Goal: Check status: Check status

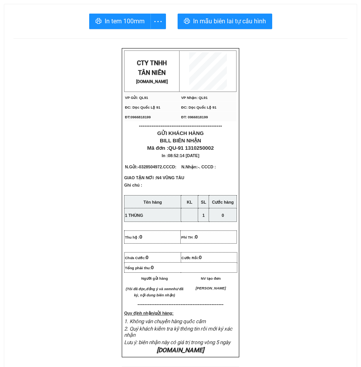
scroll to position [311, 0]
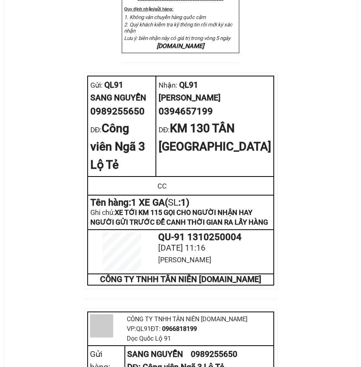
scroll to position [349, 0]
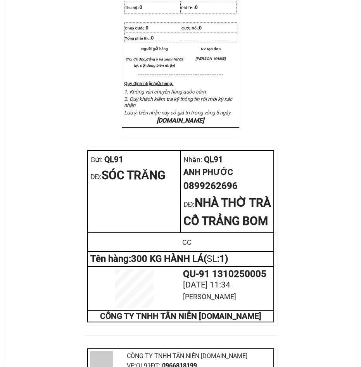
scroll to position [311, 0]
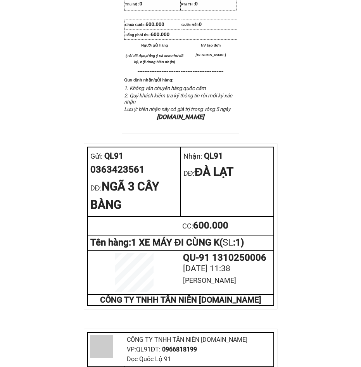
scroll to position [349, 0]
